Goal: Task Accomplishment & Management: Complete application form

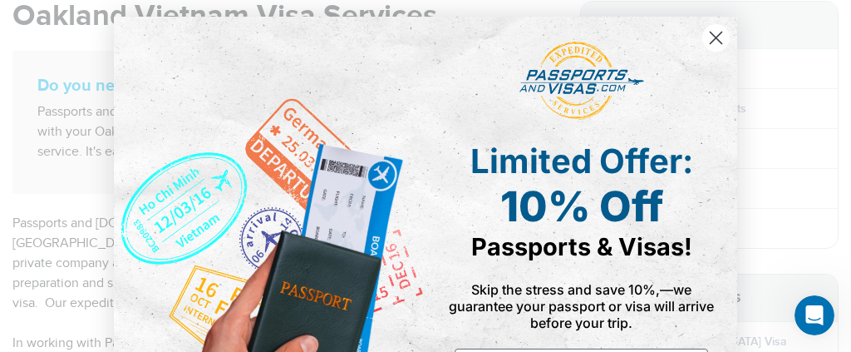
click at [707, 31] on circle "Close dialog" at bounding box center [715, 37] width 27 height 27
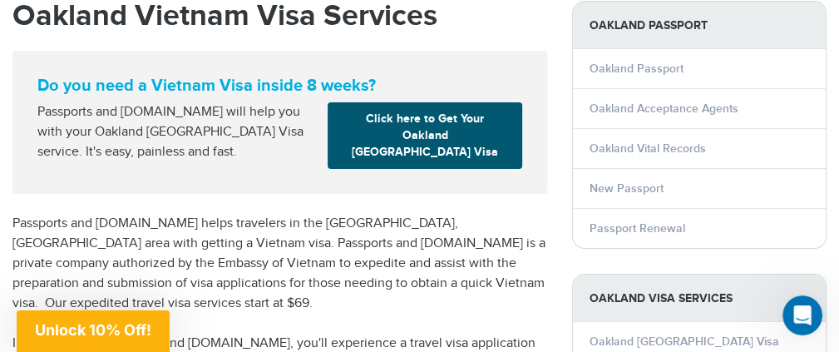
click at [442, 121] on link "Click here to Get Your Oakland [GEOGRAPHIC_DATA] Visa" at bounding box center [425, 135] width 194 height 67
